Goal: Book appointment/travel/reservation

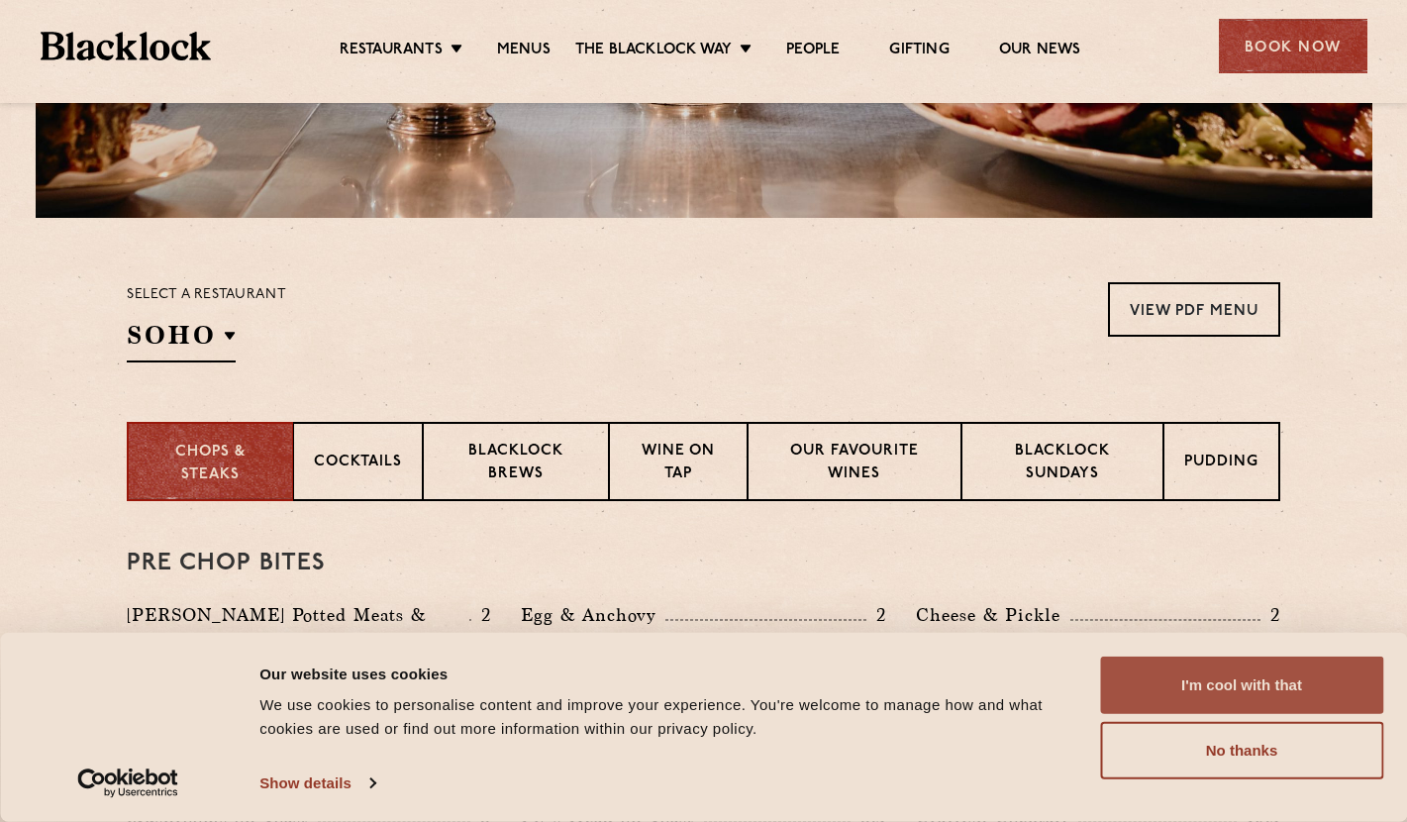
click at [1273, 689] on button "I'm cool with that" at bounding box center [1241, 685] width 283 height 57
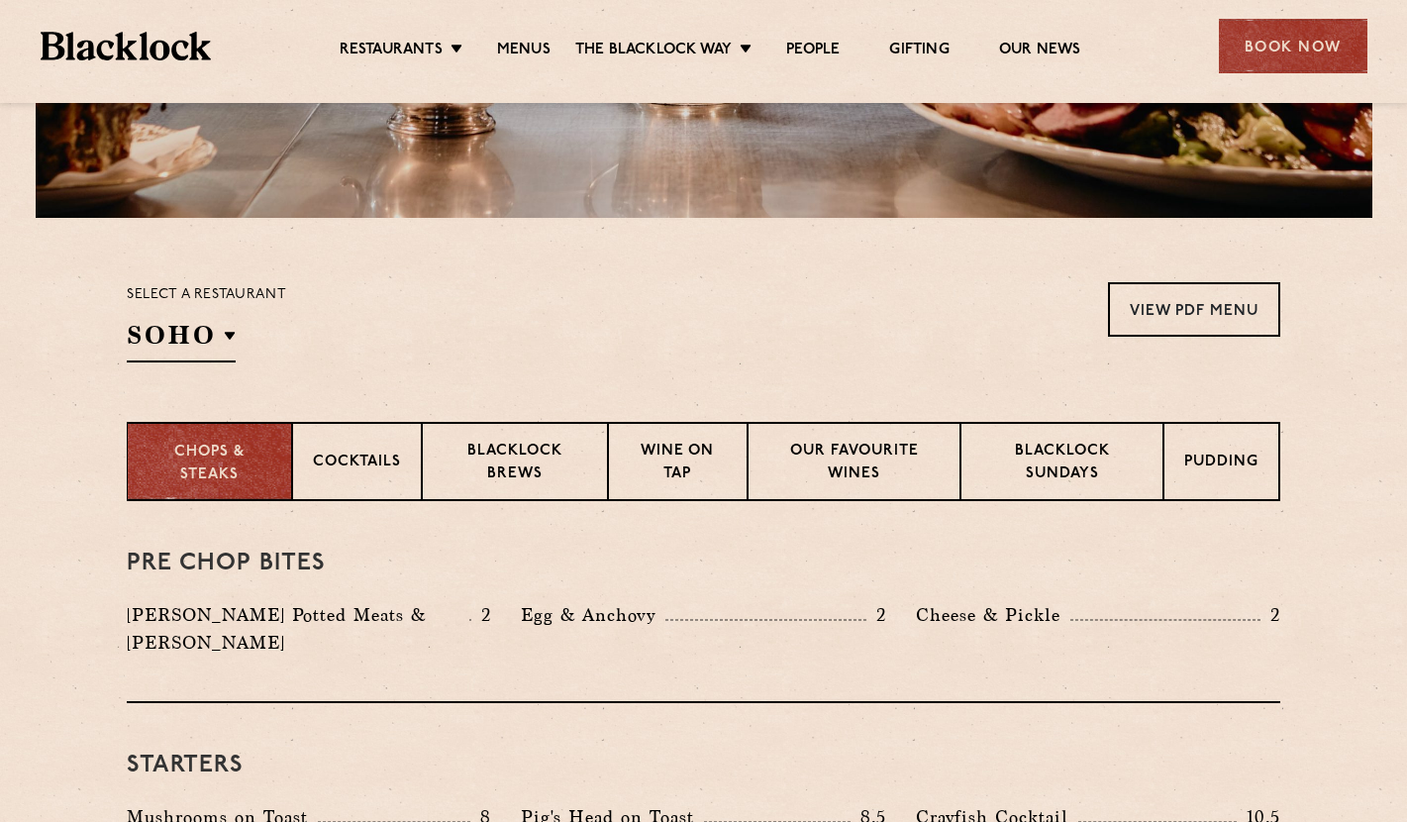
click at [251, 459] on p "Chops & Steaks" at bounding box center [210, 464] width 124 height 45
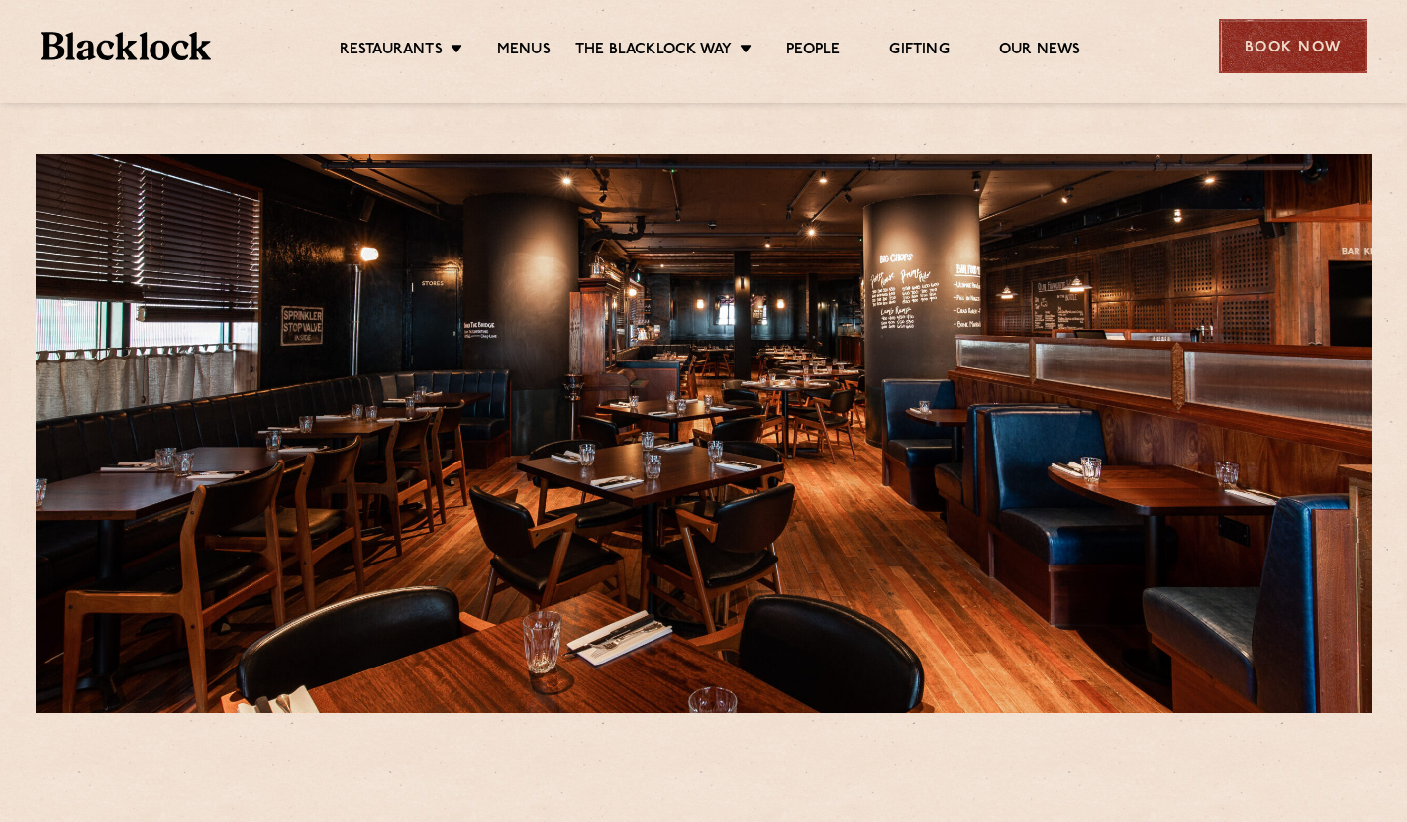
click at [1303, 51] on div "Book Now" at bounding box center [1293, 46] width 149 height 54
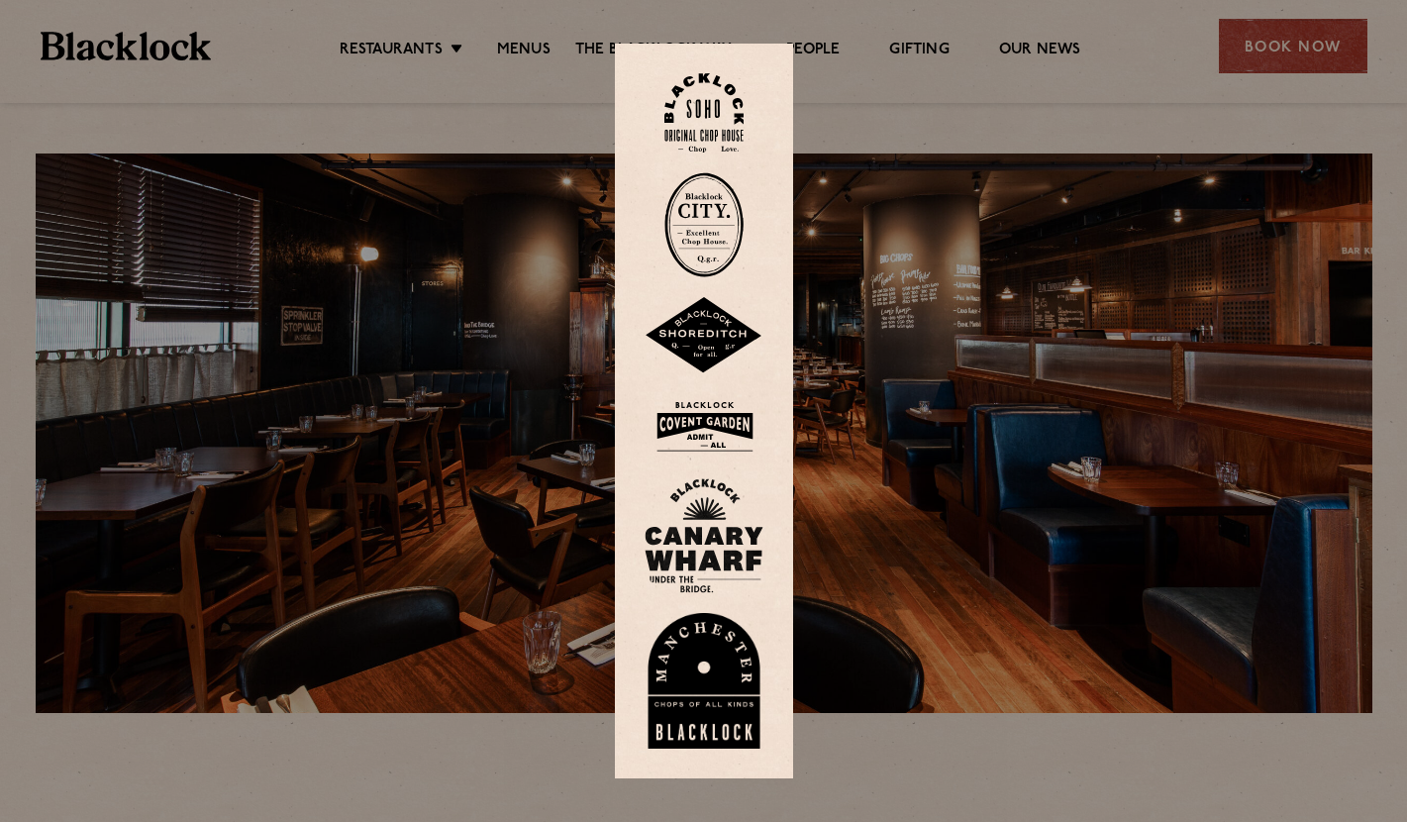
click at [1292, 42] on div at bounding box center [703, 411] width 1407 height 822
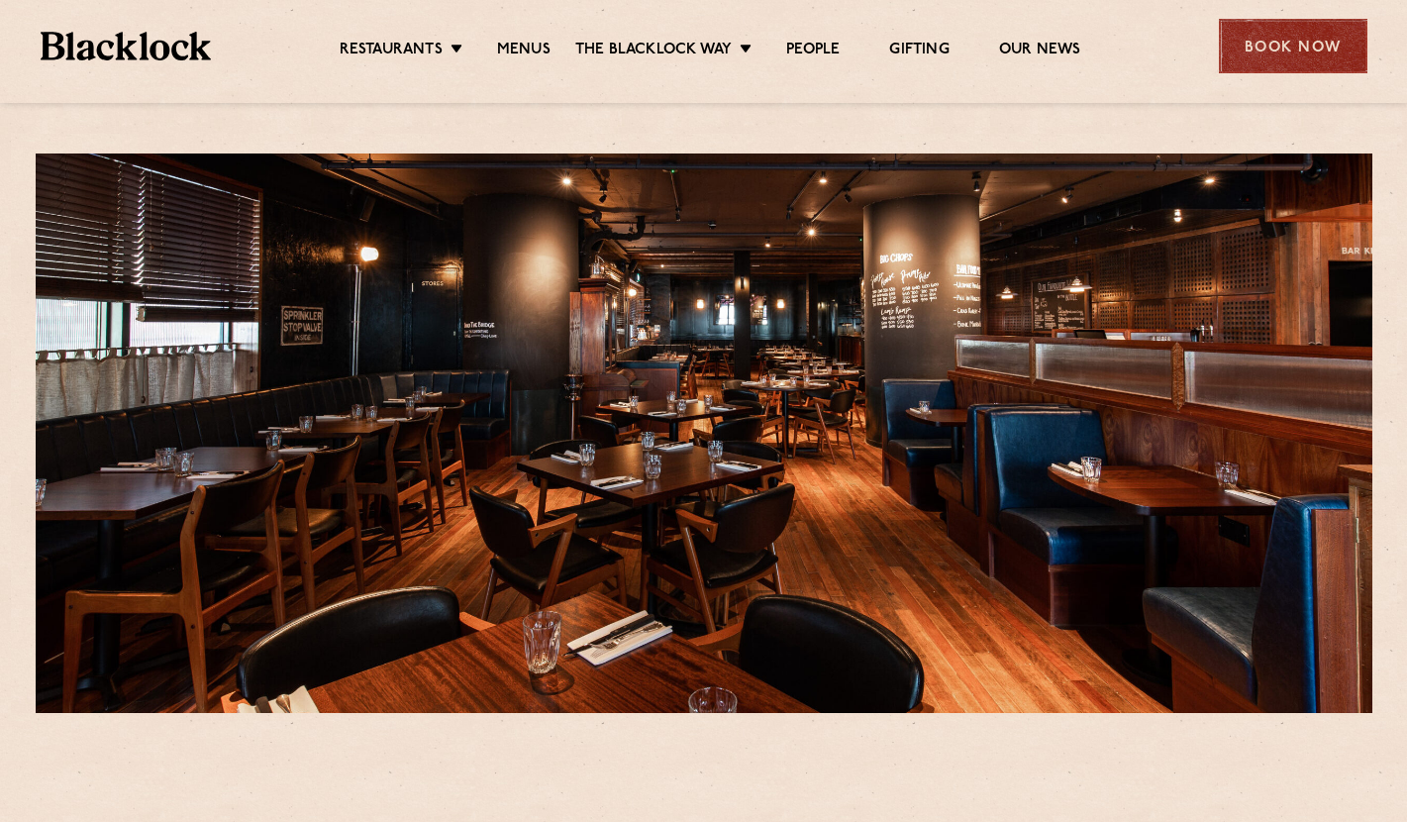
click at [1269, 32] on div "Book Now" at bounding box center [1293, 46] width 149 height 54
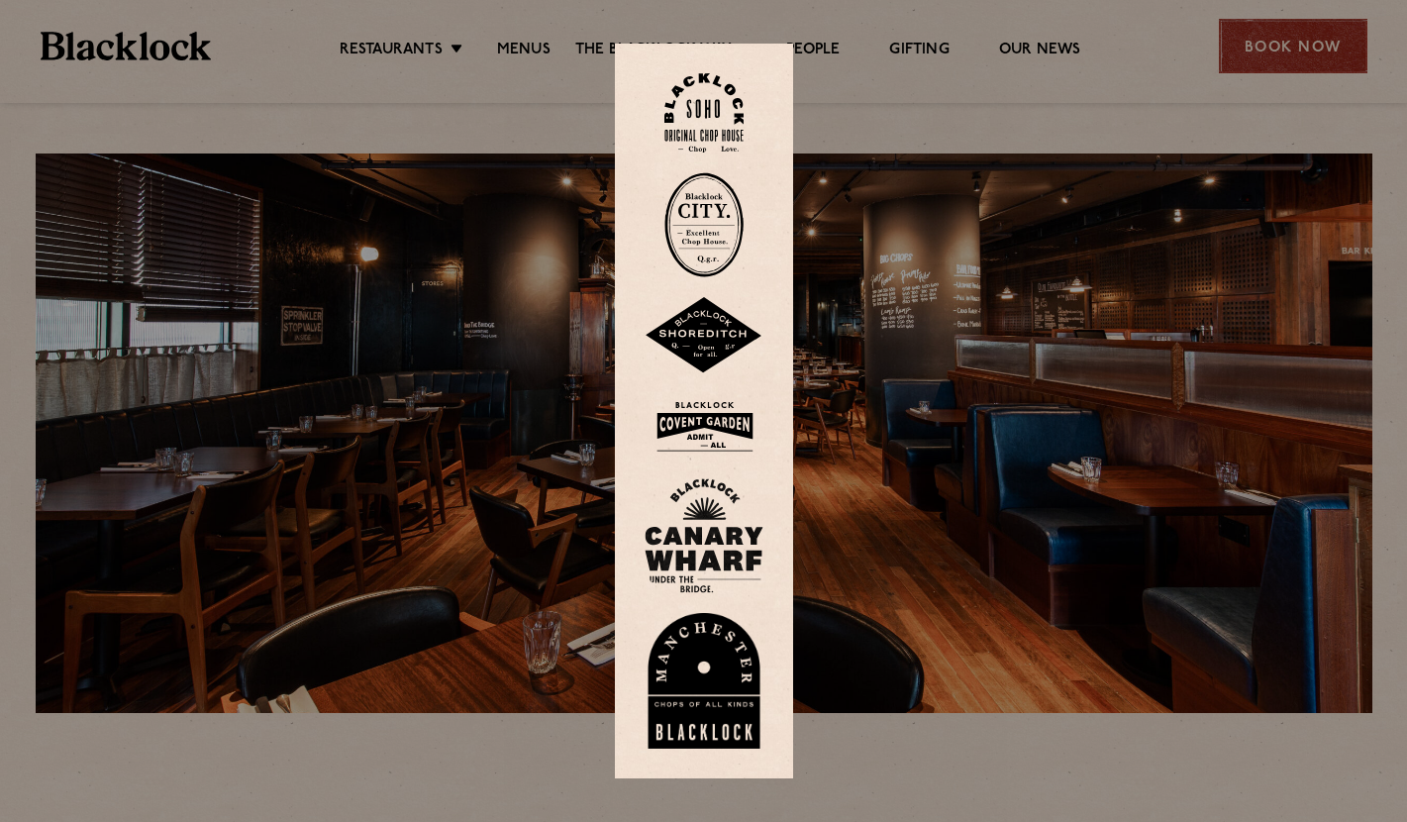
click at [1265, 50] on div at bounding box center [703, 411] width 1407 height 822
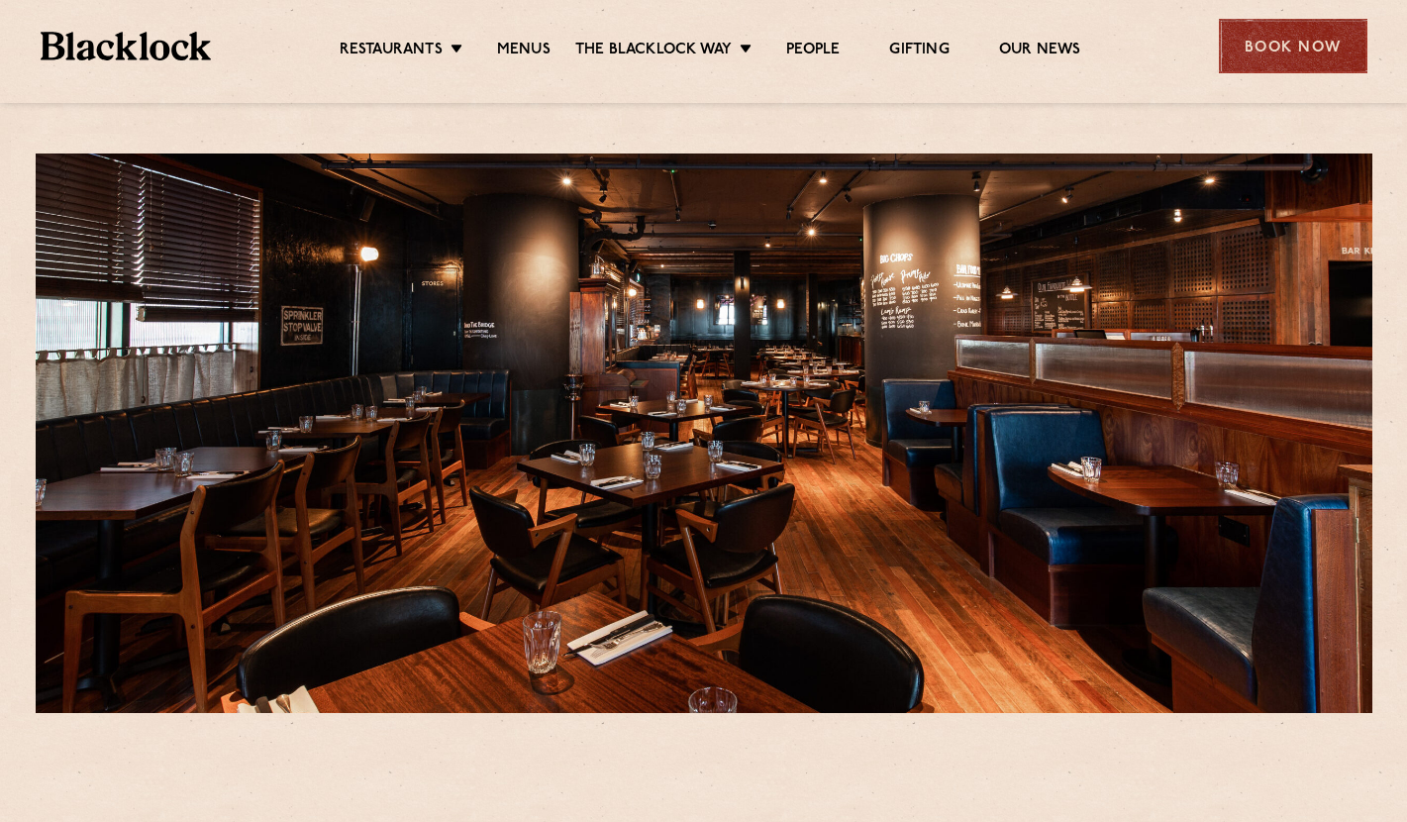
click at [1265, 50] on div "Book Now" at bounding box center [1293, 46] width 149 height 54
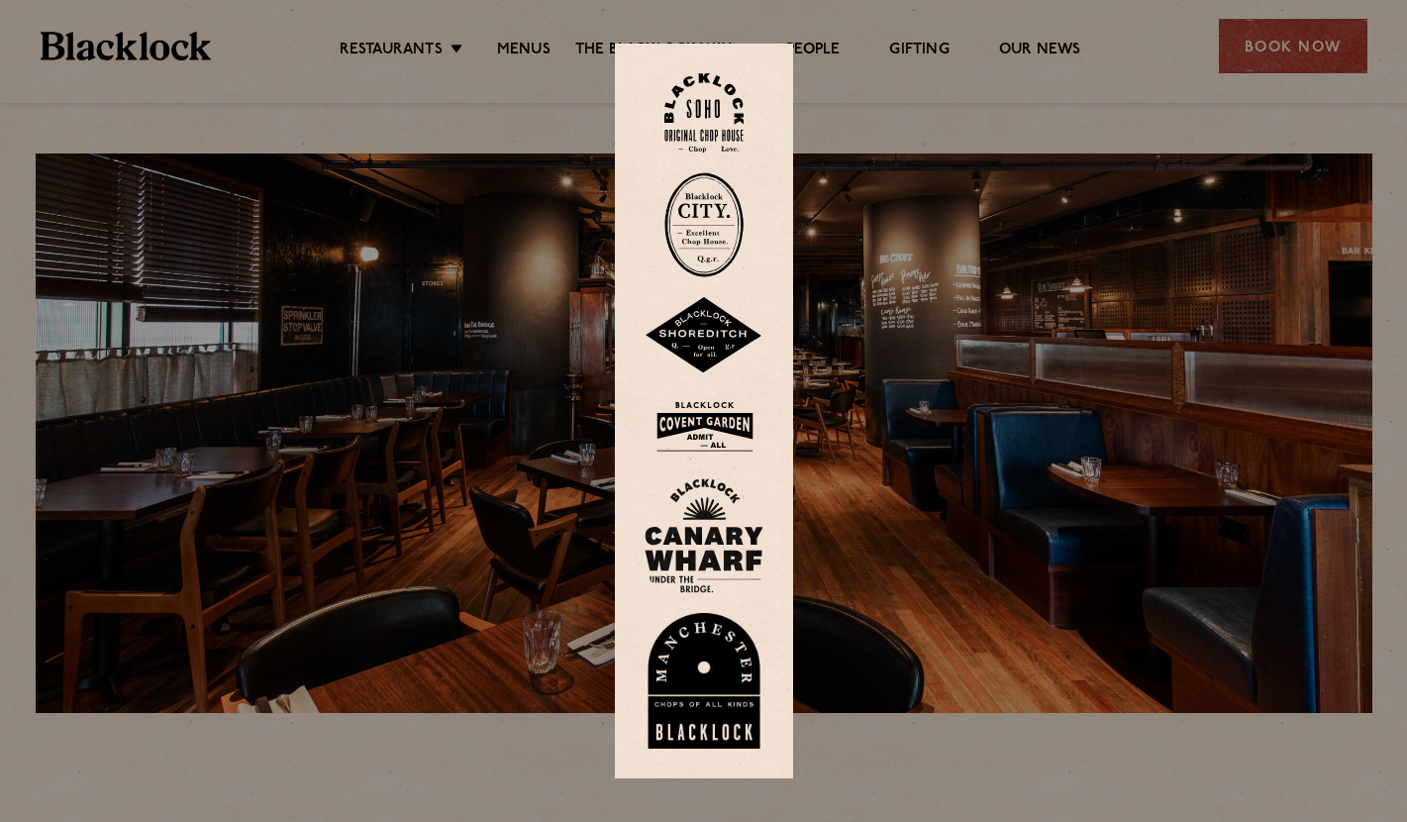
click at [695, 548] on img at bounding box center [704, 535] width 119 height 115
